Goal: Transaction & Acquisition: Purchase product/service

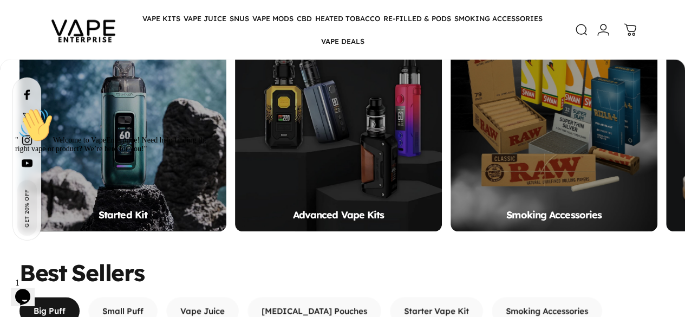
scroll to position [725, 0]
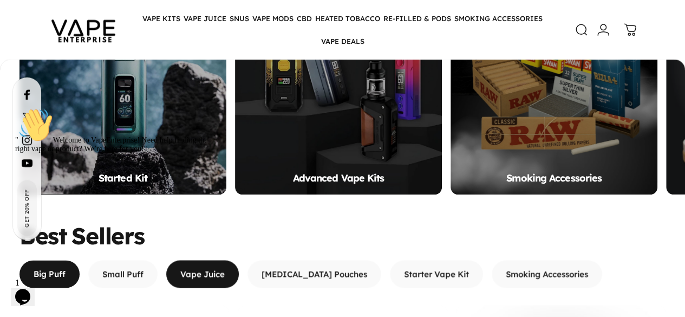
click at [212, 246] on span "button" at bounding box center [202, 273] width 109 height 55
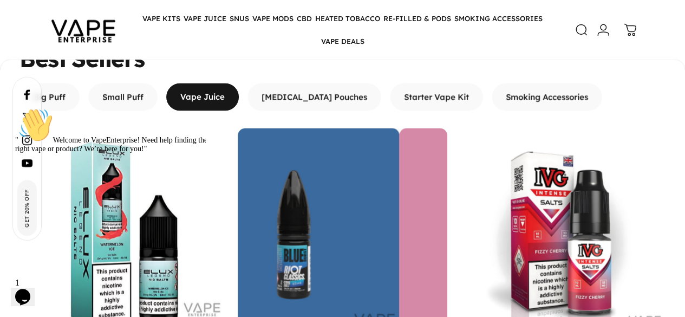
scroll to position [903, 0]
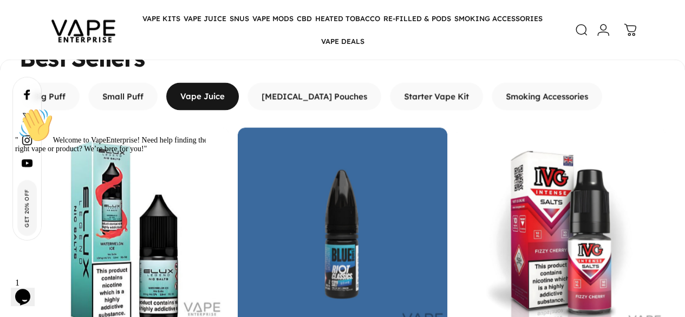
click at [131, 108] on div at bounding box center [112, 108] width 195 height 0
click at [123, 153] on div "" Welcome to VapeEnterprise! Need help finding the right vape or product? We’re…" at bounding box center [112, 130] width 195 height 45
click at [106, 153] on div "" Welcome to VapeEnterprise! Need help finding the right vape or product? We’re…" at bounding box center [112, 130] width 195 height 45
click at [103, 135] on div "" Welcome to VapeEnterprise! Need help finding the right vape or product? We’re…" at bounding box center [112, 130] width 195 height 45
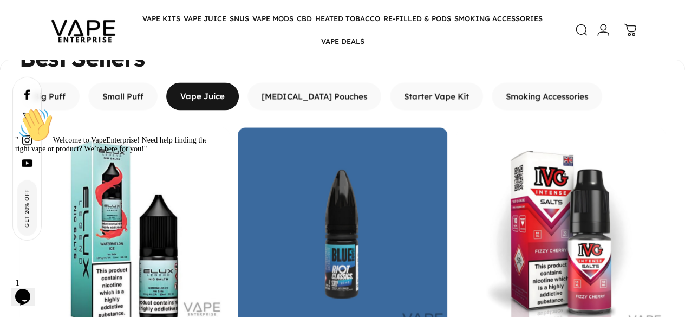
click at [114, 141] on div "" Welcome to VapeEnterprise! Need help finding the right vape or product? We’re…" at bounding box center [112, 130] width 195 height 45
click at [110, 153] on div "" Welcome to VapeEnterprise! Need help finding the right vape or product? We’re…" at bounding box center [112, 130] width 195 height 45
click at [105, 108] on div at bounding box center [112, 108] width 195 height 0
click at [19, 26] on header "Vape Enterprise Vape Enterprise VAPE KITS VAPE KITS DISPOSABLE ALTERNATIVES ADV…" at bounding box center [342, 29] width 685 height 59
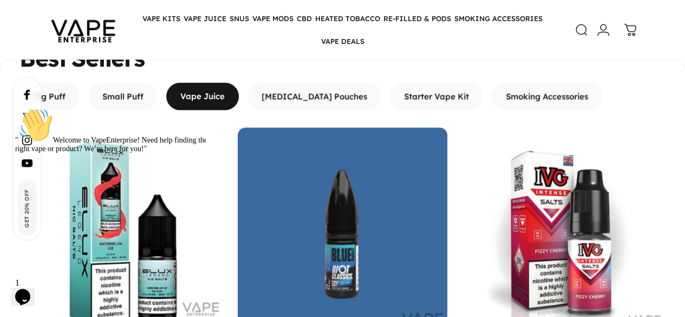
click at [27, 46] on header "Vape Enterprise Vape Enterprise VAPE KITS VAPE KITS DISPOSABLE ALTERNATIVES ADV…" at bounding box center [342, 29] width 685 height 59
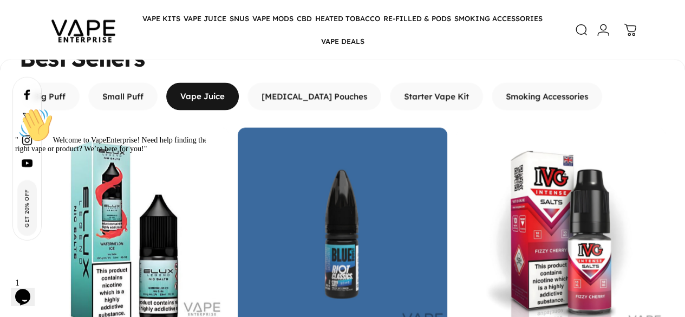
click at [135, 153] on div "" Welcome to VapeEnterprise! Need help finding the right vape or product? We’re…" at bounding box center [112, 130] width 195 height 45
click at [109, 108] on div at bounding box center [112, 108] width 195 height 0
click at [107, 153] on div "" Welcome to VapeEnterprise! Need help finding the right vape or product? We’re…" at bounding box center [112, 130] width 195 height 45
click at [97, 109] on div "" Welcome to VapeEnterprise! Need help finding the right vape or product? We’re…" at bounding box center [112, 130] width 195 height 45
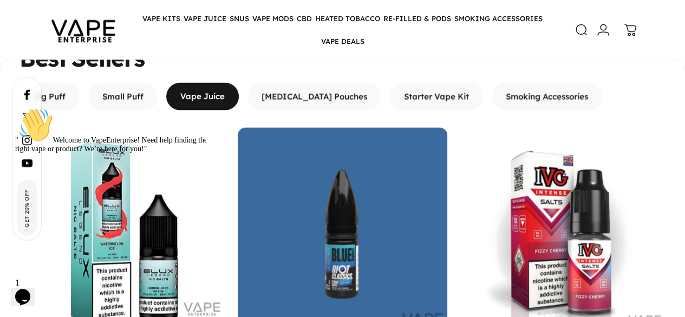
click at [97, 109] on div "" Welcome to VapeEnterprise! Need help finding the right vape or product? We’re…" at bounding box center [112, 130] width 195 height 45
click at [55, 153] on div "" Welcome to VapeEnterprise! Need help finding the right vape or product? We’re…" at bounding box center [112, 130] width 195 height 45
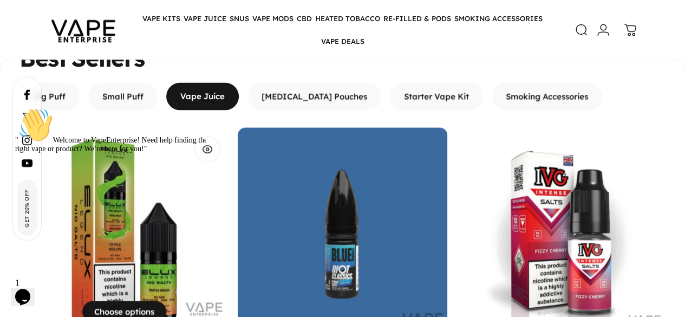
click at [100, 127] on img "ELUX LEGEND NIC SALTS E-LIQUIDS" at bounding box center [126, 231] width 209 height 209
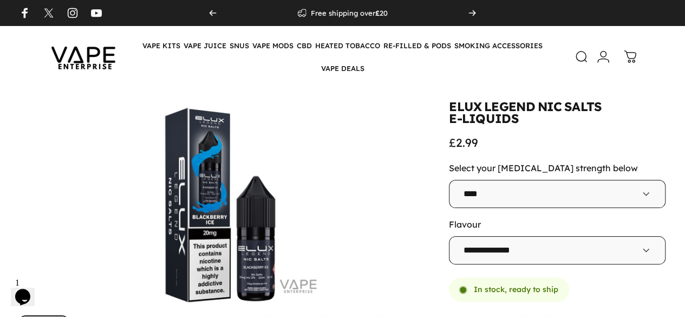
click at [449, 109] on animate-element "ELUX" at bounding box center [465, 107] width 32 height 12
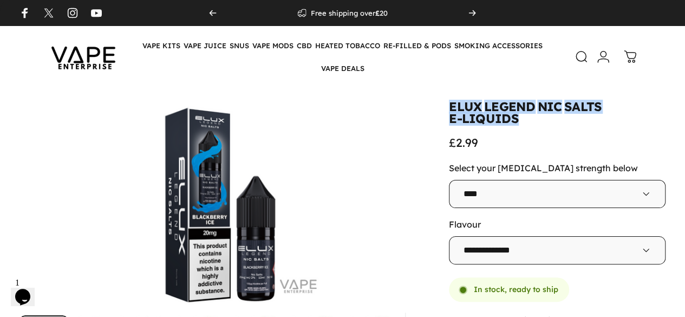
drag, startPoint x: 362, startPoint y: 109, endPoint x: 581, endPoint y: 110, distance: 219.8
click at [581, 110] on split-words "ELUX LEGEND NIC SALTS E-LIQUIDS" at bounding box center [557, 113] width 217 height 24
copy split-words "ELUX LEGEND NIC SALTS E-LIQUIDS"
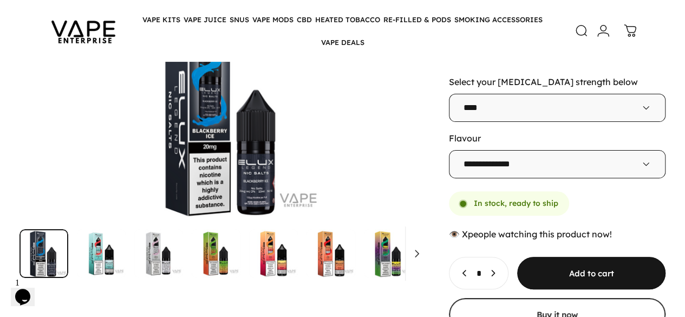
scroll to position [87, 0]
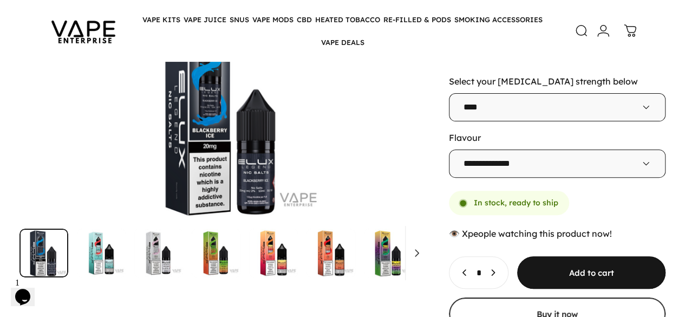
click at [449, 93] on select "**** ****" at bounding box center [557, 107] width 217 height 28
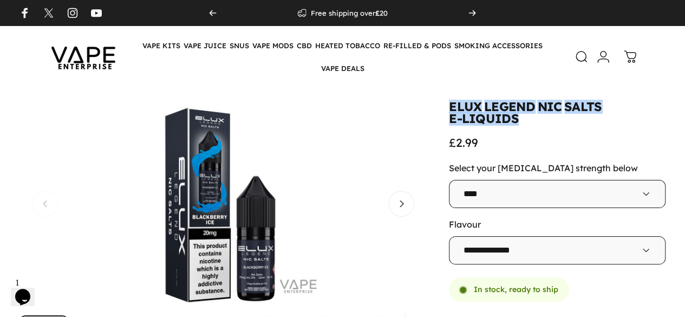
scroll to position [1, 0]
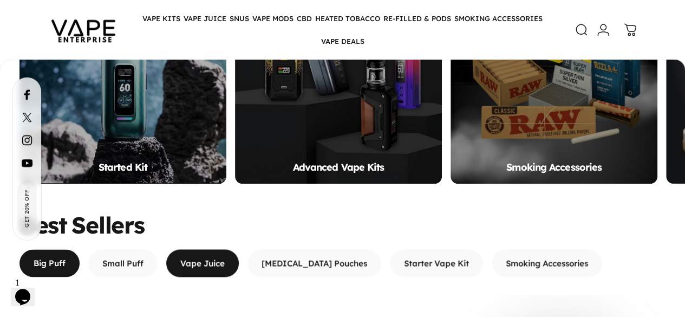
click at [201, 235] on span "button" at bounding box center [202, 262] width 109 height 55
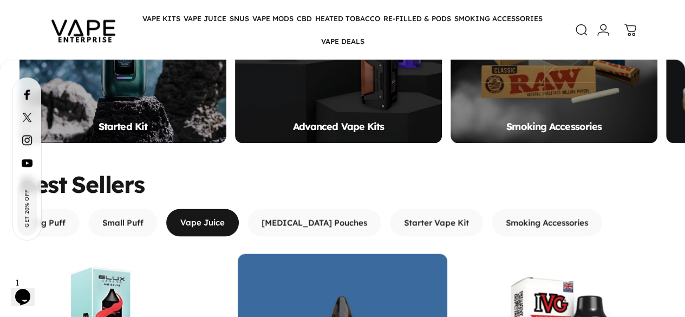
scroll to position [761, 0]
